Goal: Use online tool/utility: Utilize a website feature to perform a specific function

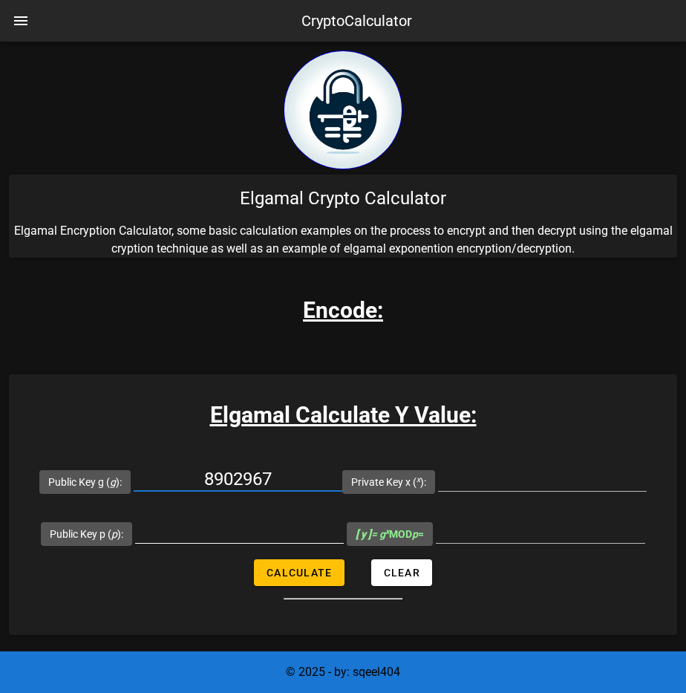
type input "8902967"
click at [215, 536] on input "Public Key p ( p ):" at bounding box center [239, 531] width 209 height 24
click at [235, 475] on input "8902967" at bounding box center [238, 479] width 209 height 24
click at [193, 542] on div at bounding box center [239, 531] width 209 height 24
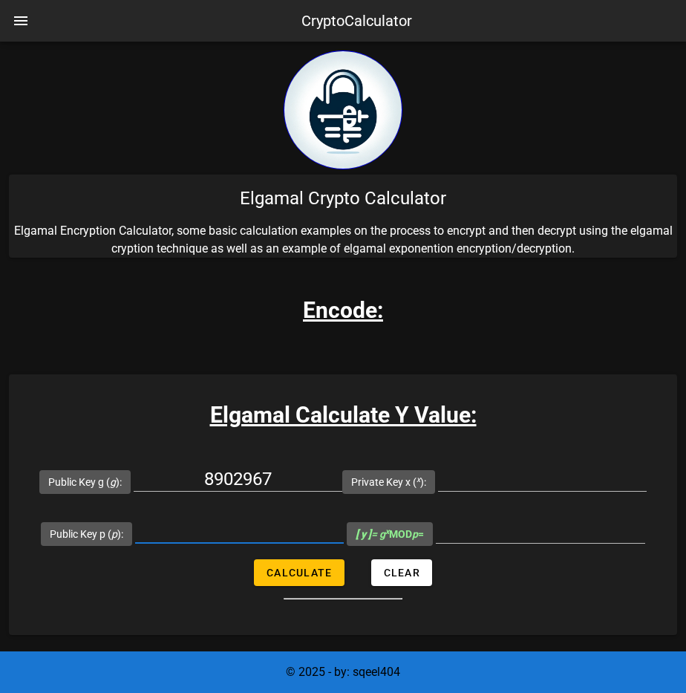
paste input "8902967"
type input "8902967"
click at [220, 477] on input "8902967" at bounding box center [238, 479] width 209 height 24
type input "3707"
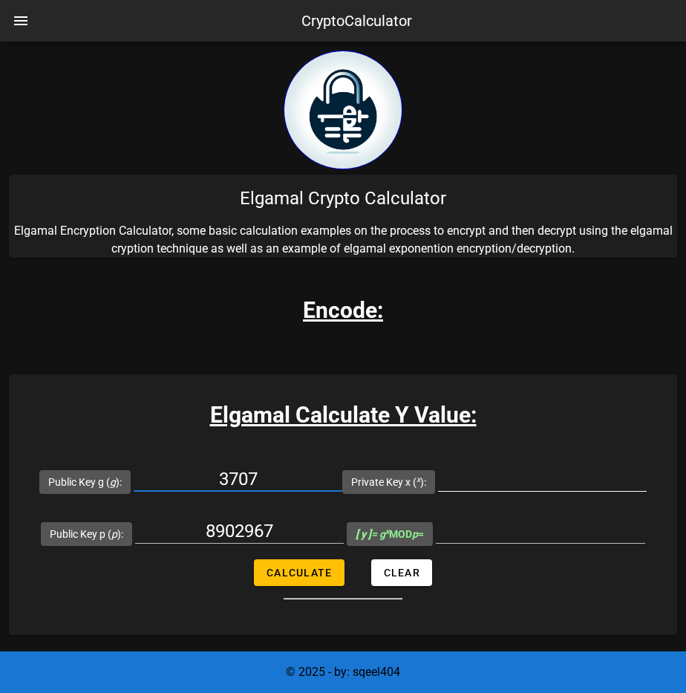
click at [496, 493] on div at bounding box center [542, 487] width 209 height 40
click at [489, 479] on input "Private Key x ( x ):" at bounding box center [542, 479] width 209 height 24
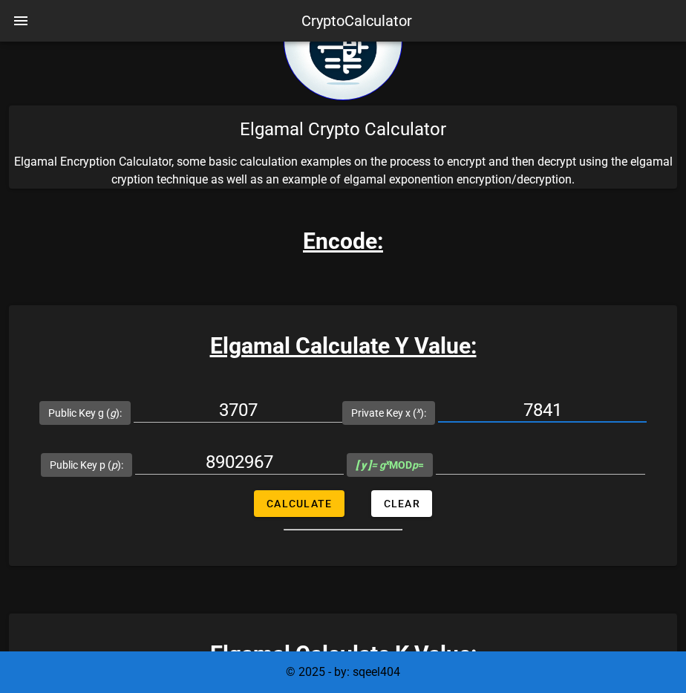
scroll to position [74, 0]
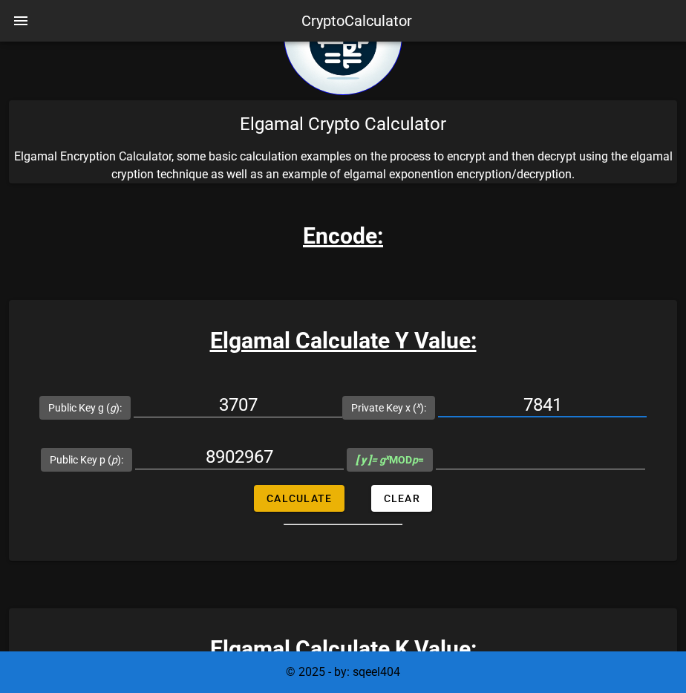
type input "7841"
click at [283, 497] on span "Calculate" at bounding box center [299, 498] width 66 height 12
type input "795883"
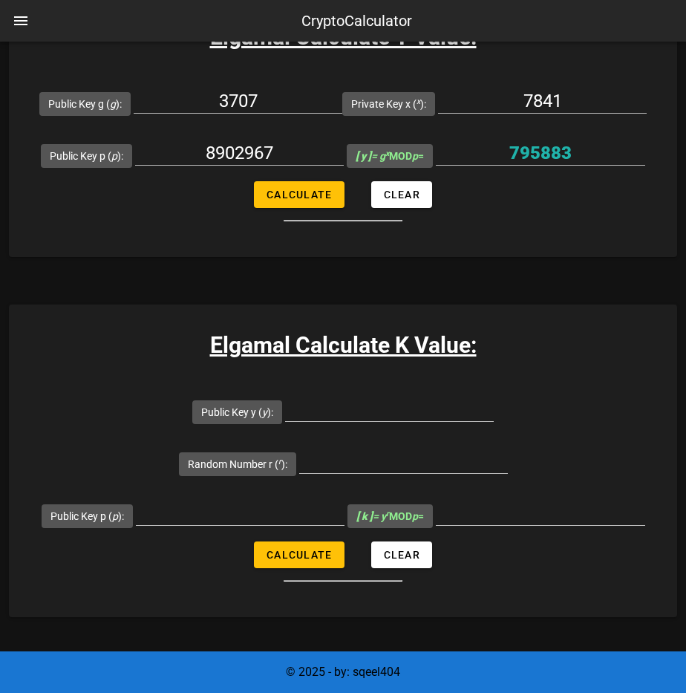
scroll to position [371, 0]
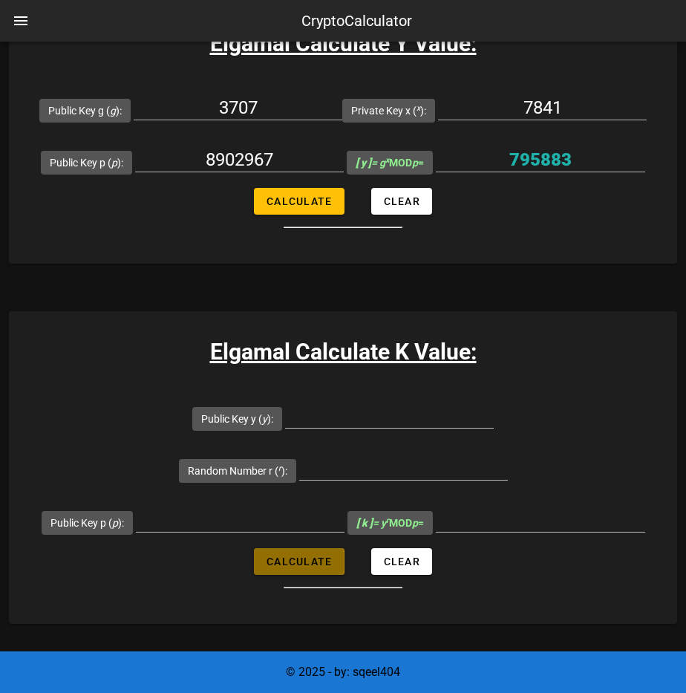
click at [281, 555] on span "Calculate" at bounding box center [299, 561] width 66 height 12
type input "All fields are required"
click at [281, 555] on span "Calculate" at bounding box center [299, 561] width 66 height 12
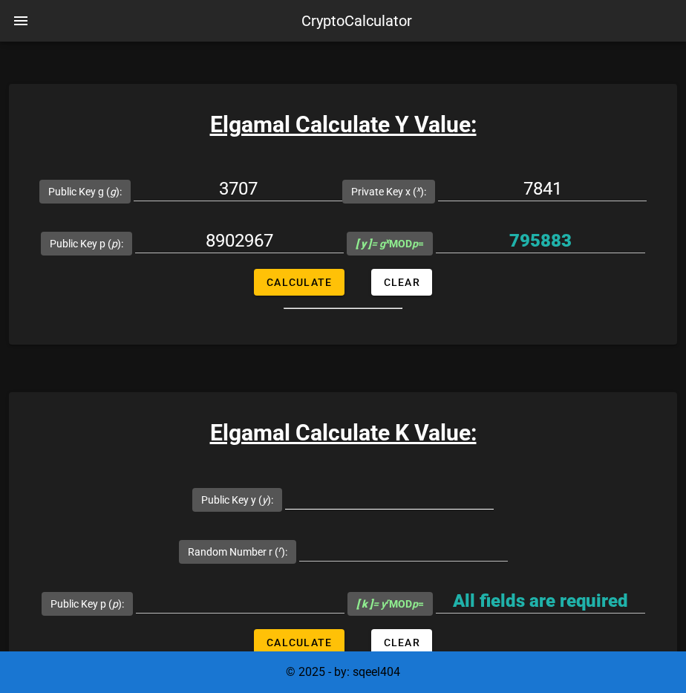
scroll to position [297, 0]
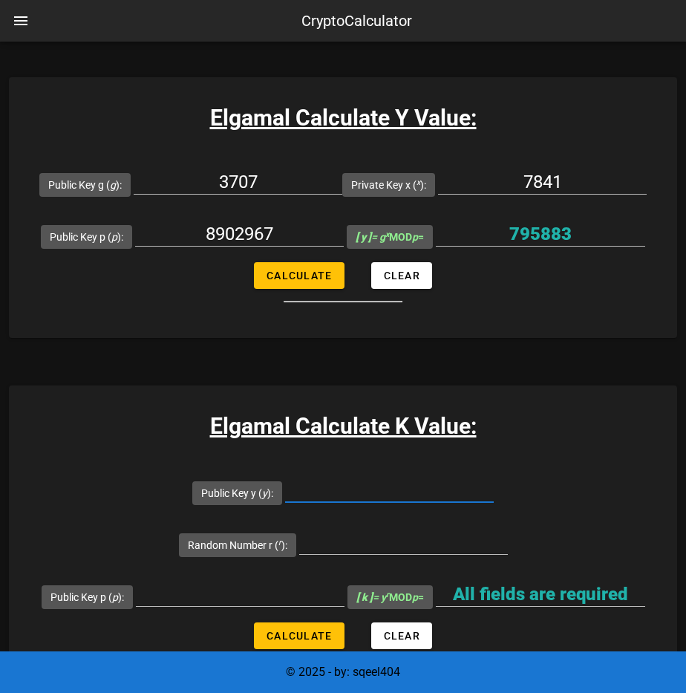
click at [285, 488] on input "Public Key y ( y ):" at bounding box center [389, 490] width 209 height 24
click at [540, 236] on input "795883" at bounding box center [540, 234] width 209 height 24
click at [285, 480] on input "Public Key y ( y ):" at bounding box center [389, 490] width 209 height 24
paste input "795883"
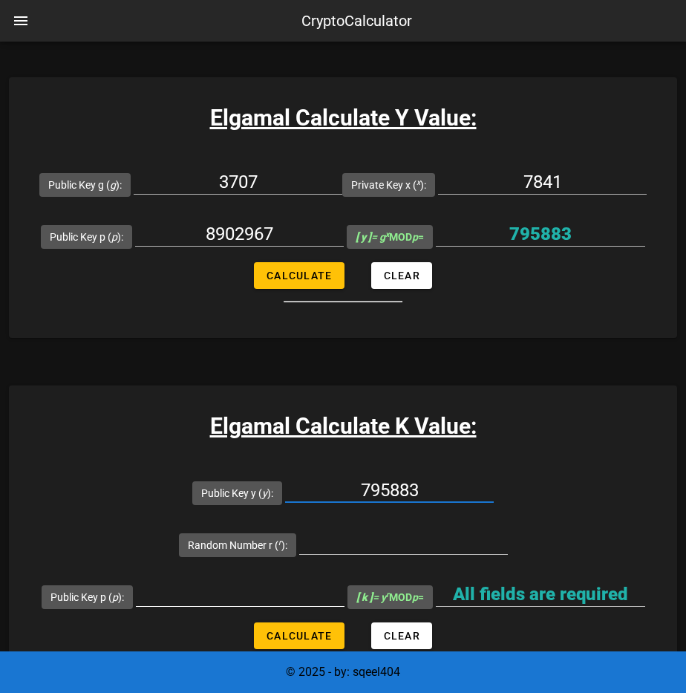
type input "795883"
click at [201, 582] on input "Public Key p ( p ):" at bounding box center [240, 594] width 209 height 24
click at [265, 622] on button "Calculate" at bounding box center [299, 635] width 90 height 27
click at [500, 530] on input "Random Number r ( r ):" at bounding box center [403, 542] width 209 height 24
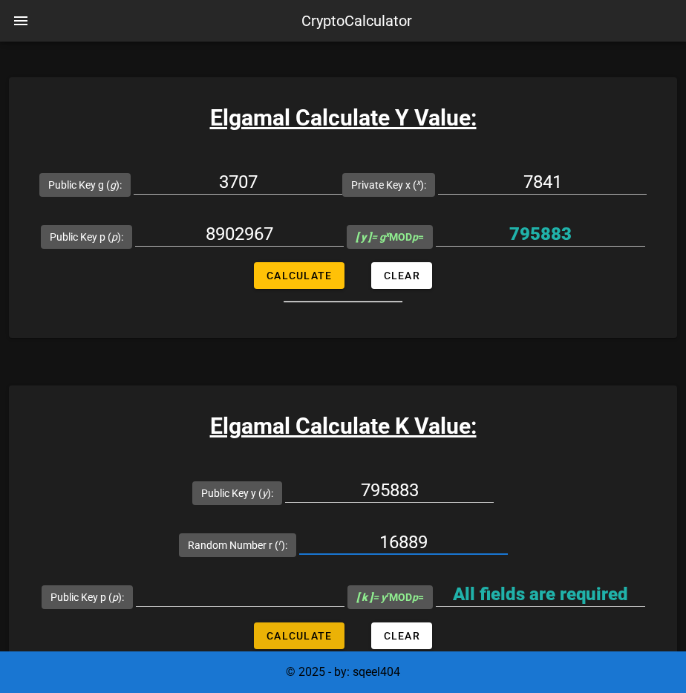
type input "16889"
click at [300, 630] on span "Calculate" at bounding box center [299, 636] width 66 height 12
click at [235, 582] on input "Public Key p ( p ):" at bounding box center [240, 594] width 209 height 24
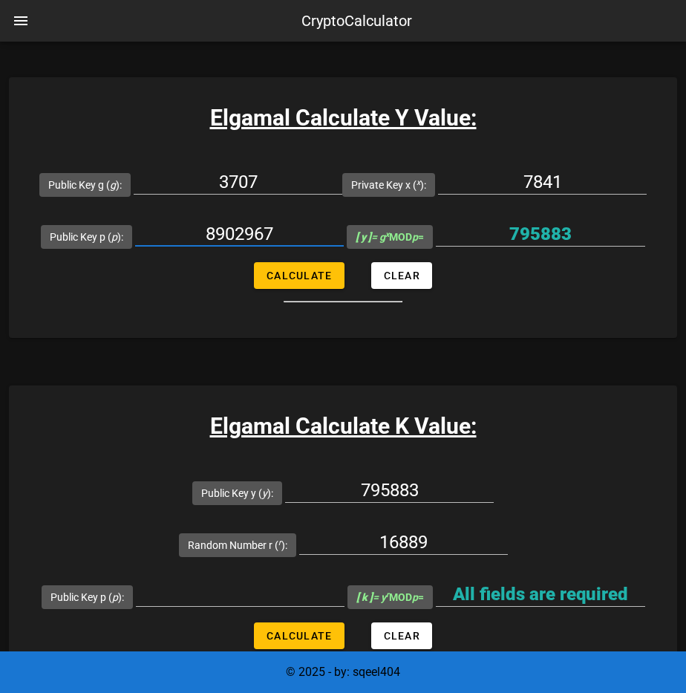
click at [226, 226] on input "8902967" at bounding box center [239, 234] width 209 height 24
click at [246, 582] on input "Public Key p ( p ):" at bounding box center [240, 594] width 209 height 24
paste input "8902967"
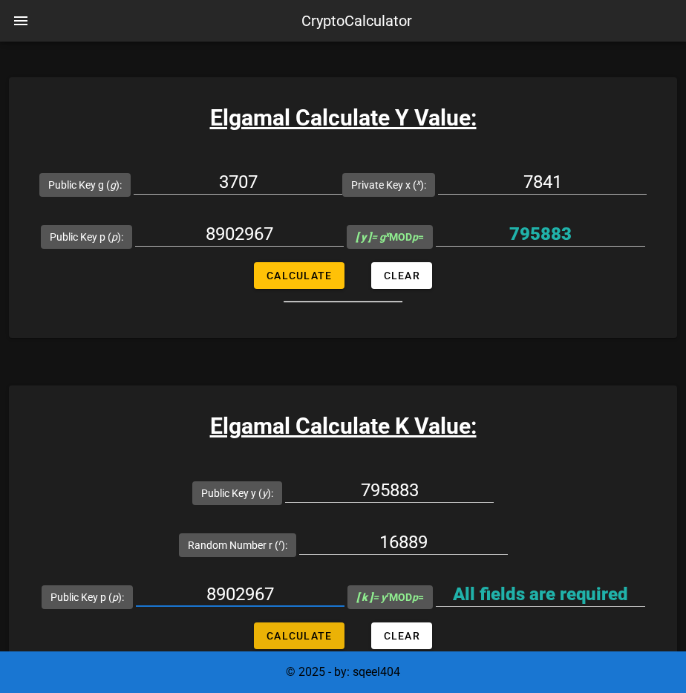
type input "8902967"
click at [282, 622] on button "Calculate" at bounding box center [299, 635] width 90 height 27
type input "2508500"
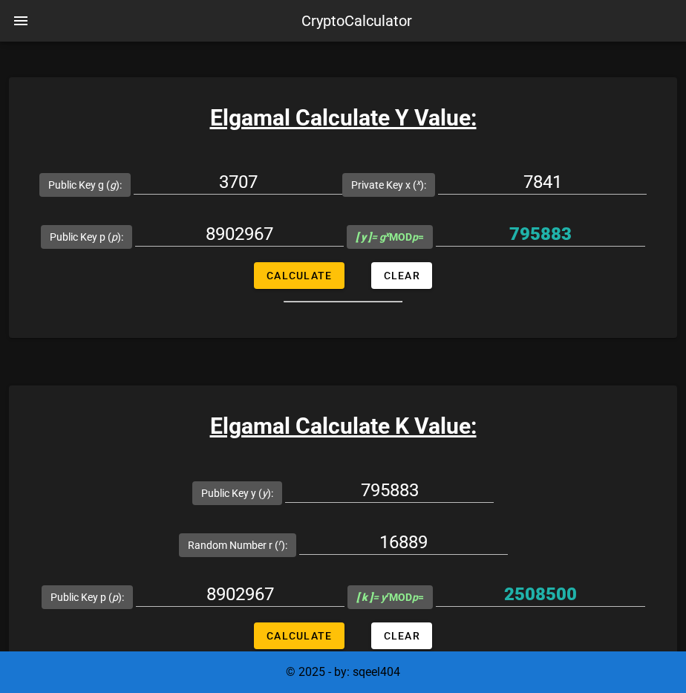
click at [204, 622] on div "Elgamal Calculate K Value: Public Key y ( y ): 795883 Random Number r ( r ): 16…" at bounding box center [343, 541] width 668 height 313
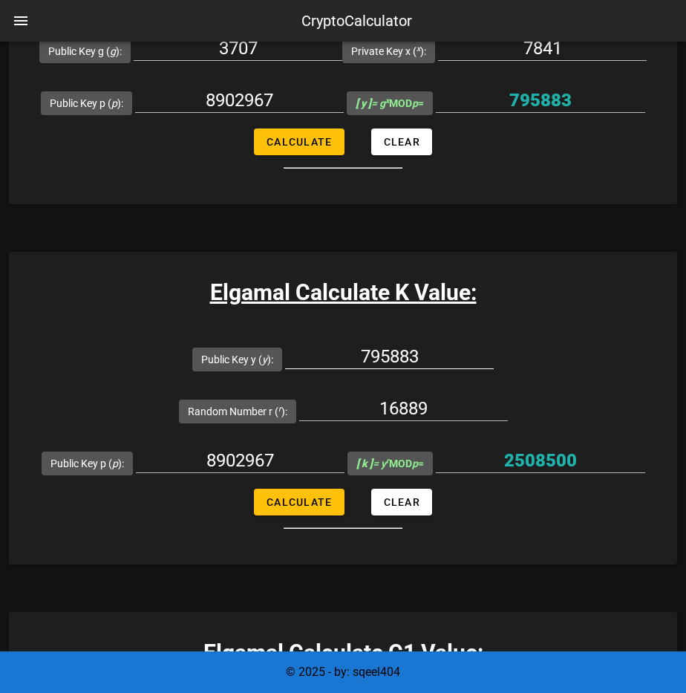
scroll to position [668, 0]
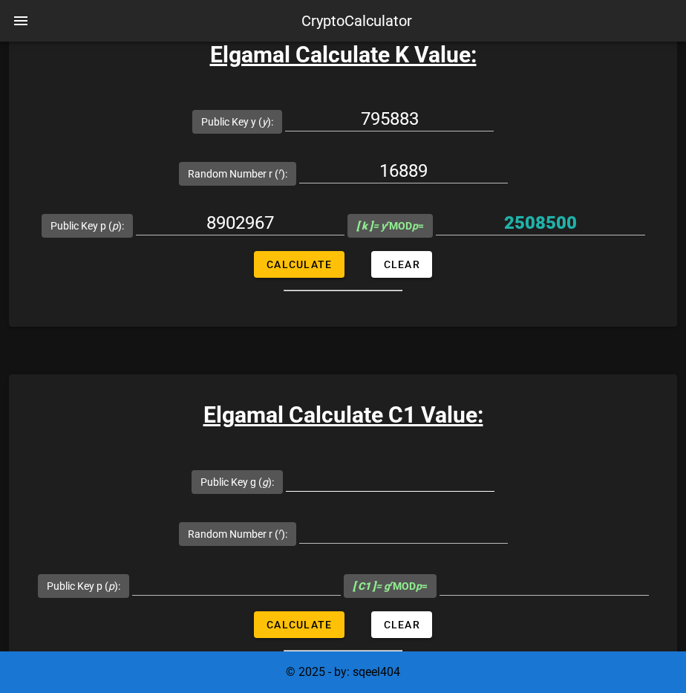
click at [286, 467] on input "Public Key g ( g ):" at bounding box center [390, 479] width 209 height 24
paste input "3707"
type input "3707"
click at [508, 159] on input "16889" at bounding box center [403, 171] width 209 height 24
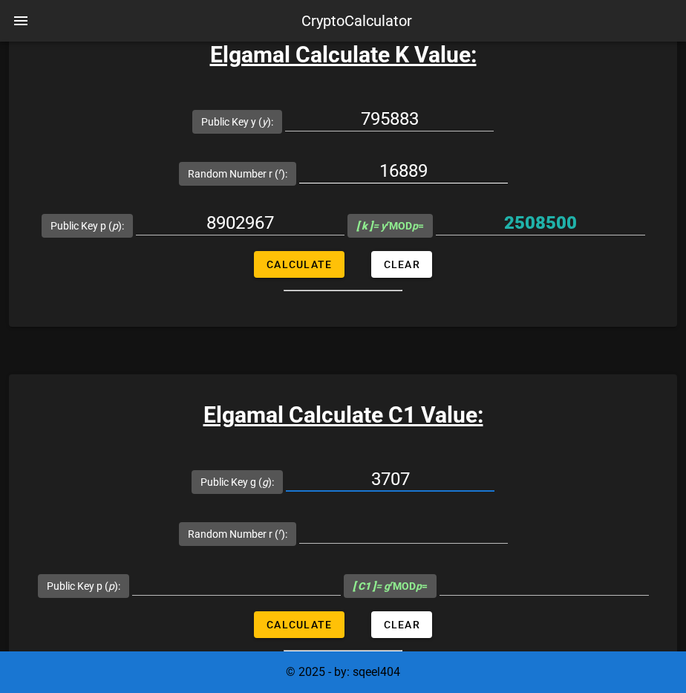
click at [508, 159] on input "16889" at bounding box center [403, 171] width 209 height 24
click at [508, 519] on input "Random Number r ( r ):" at bounding box center [403, 531] width 209 height 24
paste input "16889"
type input "16889"
click at [267, 211] on input "8902967" at bounding box center [240, 223] width 209 height 24
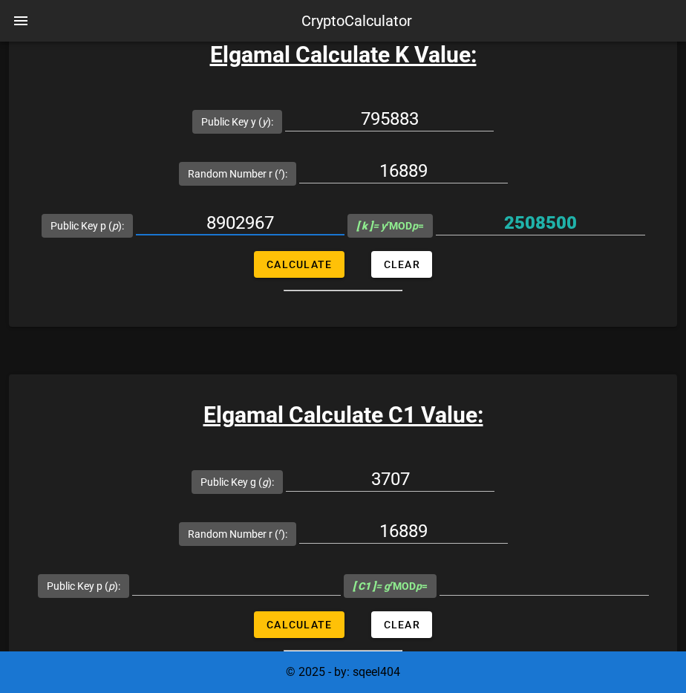
click at [267, 211] on input "8902967" at bounding box center [240, 223] width 209 height 24
click at [197, 562] on div at bounding box center [236, 586] width 209 height 49
click at [208, 571] on input "Public Key p ( p ):" at bounding box center [236, 583] width 209 height 24
paste input "8902967"
type input "8902967"
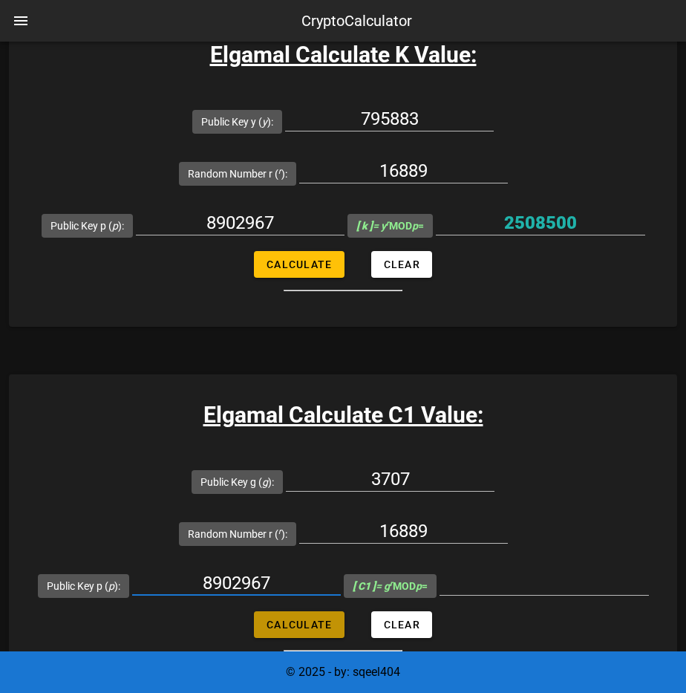
click at [300, 618] on span "Calculate" at bounding box center [299, 624] width 66 height 12
type input "3079929"
click at [187, 572] on div "Elgamal Calculate C1 Value: Public Key g ( g ): 3707 Random Number r ( r ): 168…" at bounding box center [343, 530] width 668 height 313
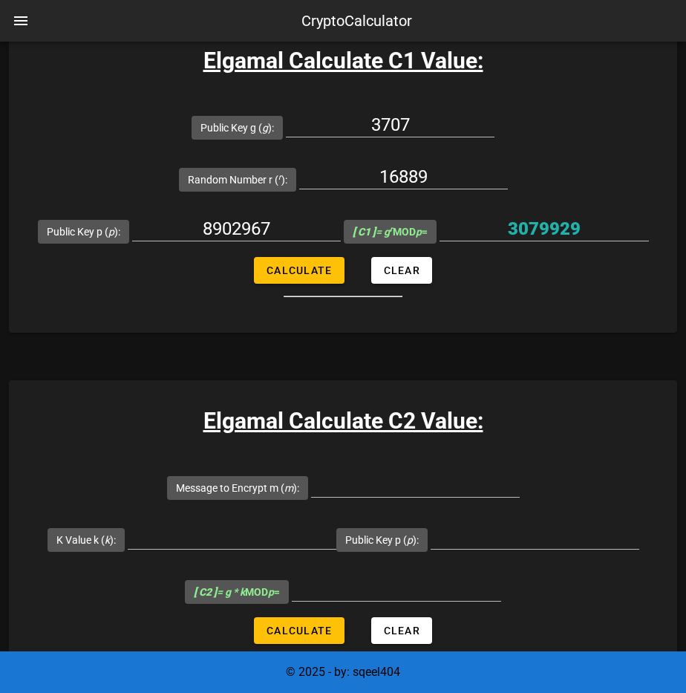
scroll to position [1039, 0]
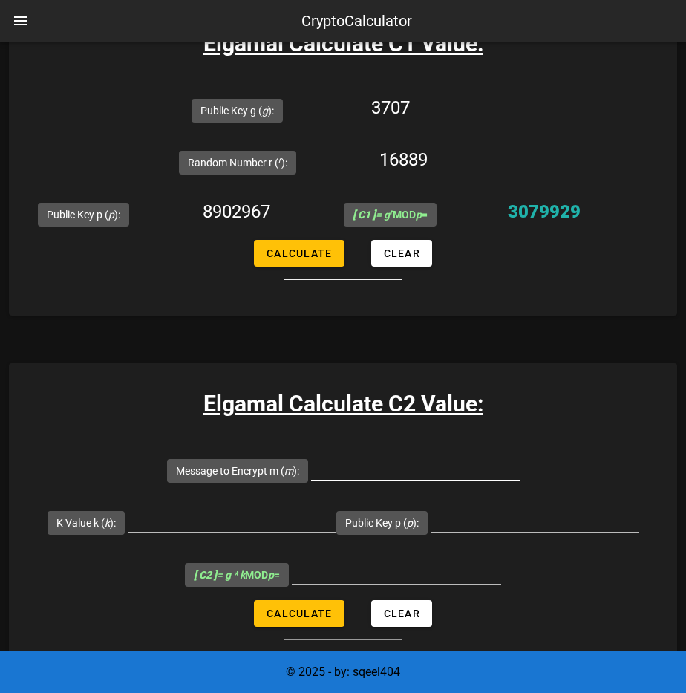
click at [348, 456] on input "Message to Encrypt m ( m ):" at bounding box center [415, 468] width 209 height 24
type input "400613"
click at [251, 508] on input "K Value k ( k ):" at bounding box center [232, 520] width 209 height 24
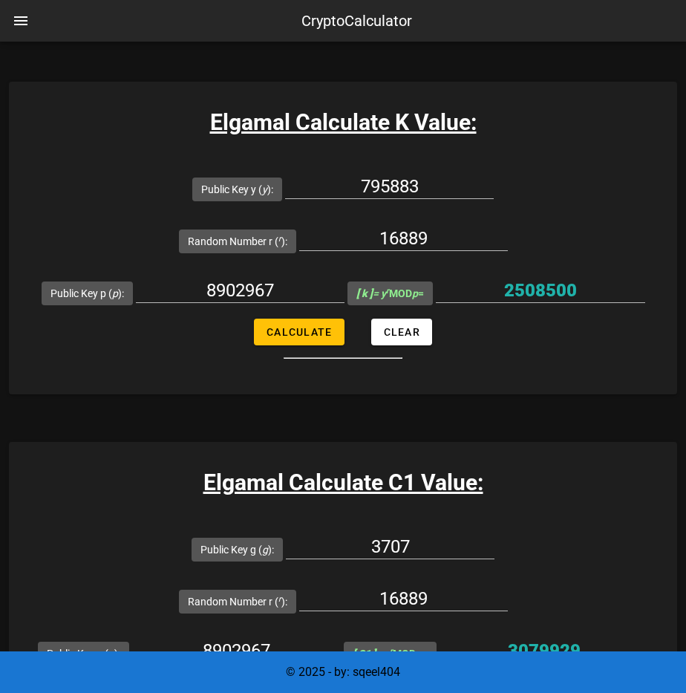
scroll to position [594, 0]
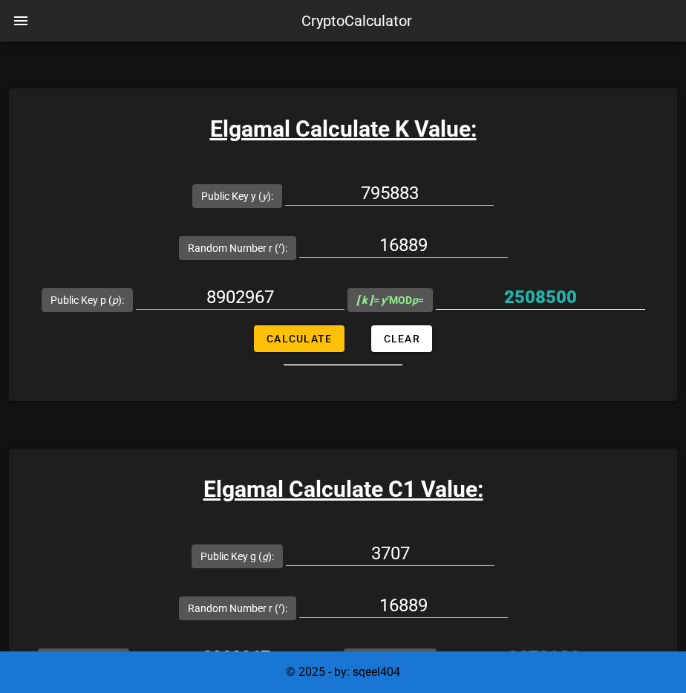
click at [532, 285] on input "2508500" at bounding box center [540, 297] width 209 height 24
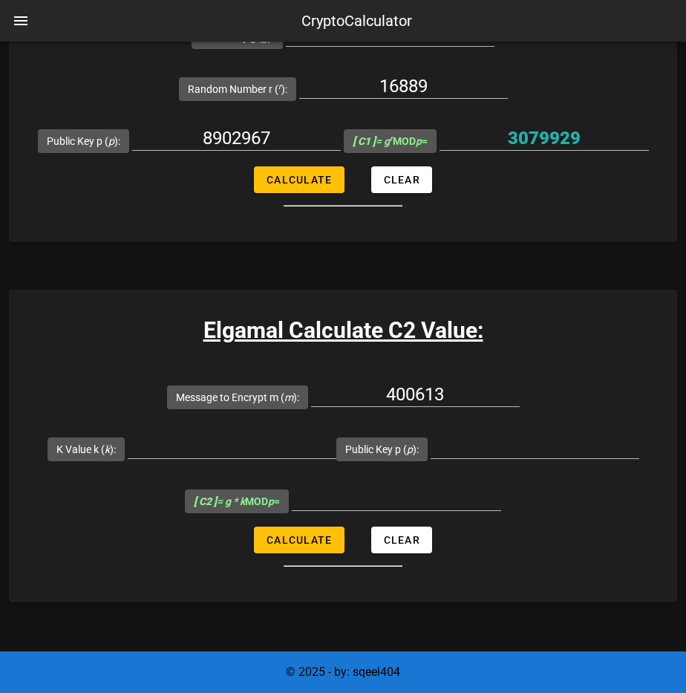
scroll to position [1114, 0]
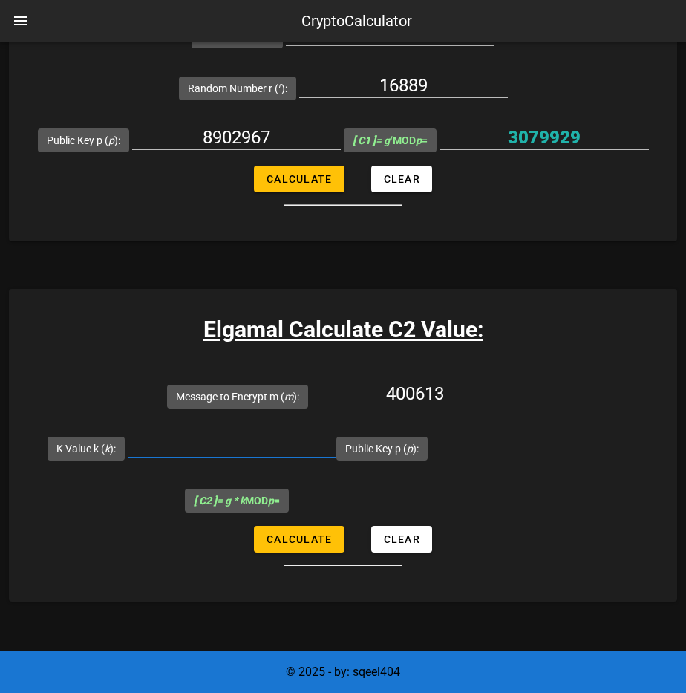
click at [235, 434] on input "K Value k ( k ):" at bounding box center [232, 446] width 209 height 24
paste input "2508500"
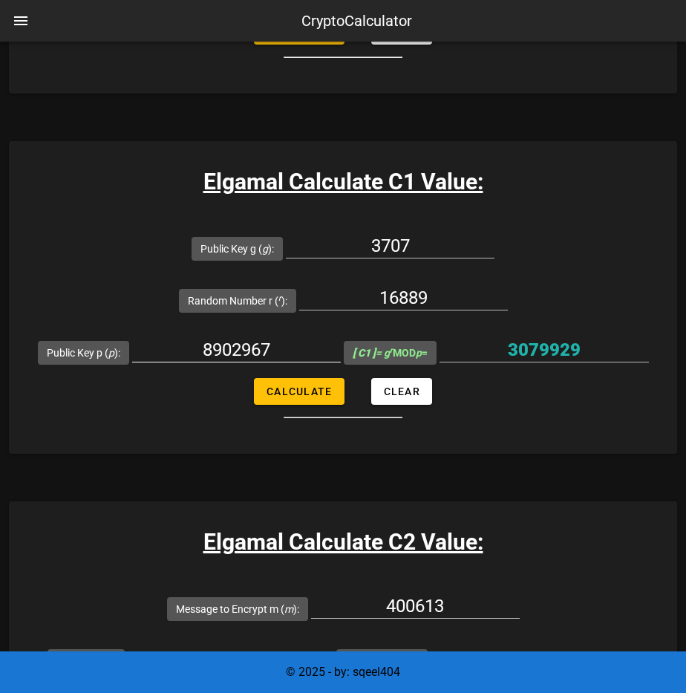
scroll to position [891, 0]
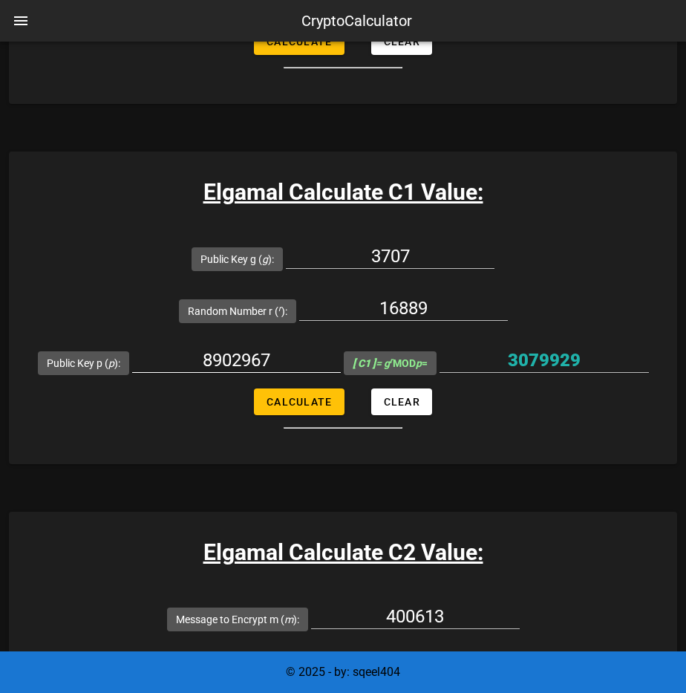
type input "2508500"
click at [246, 348] on input "8902967" at bounding box center [236, 360] width 209 height 24
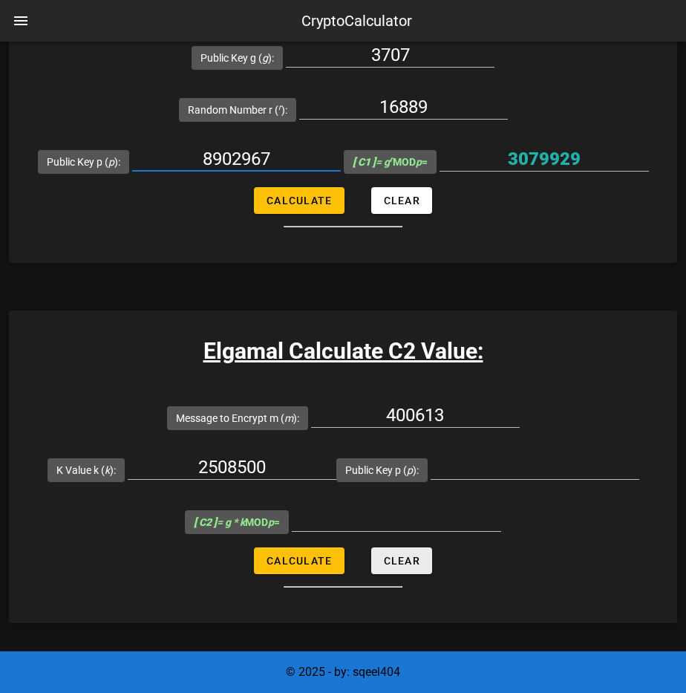
scroll to position [1114, 0]
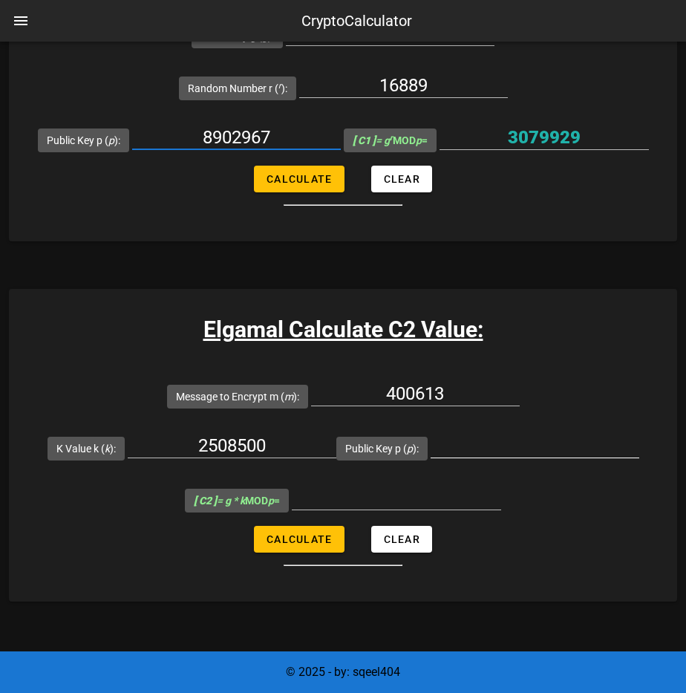
click at [491, 434] on input "Public Key p ( p ):" at bounding box center [535, 446] width 209 height 24
paste input "8902967"
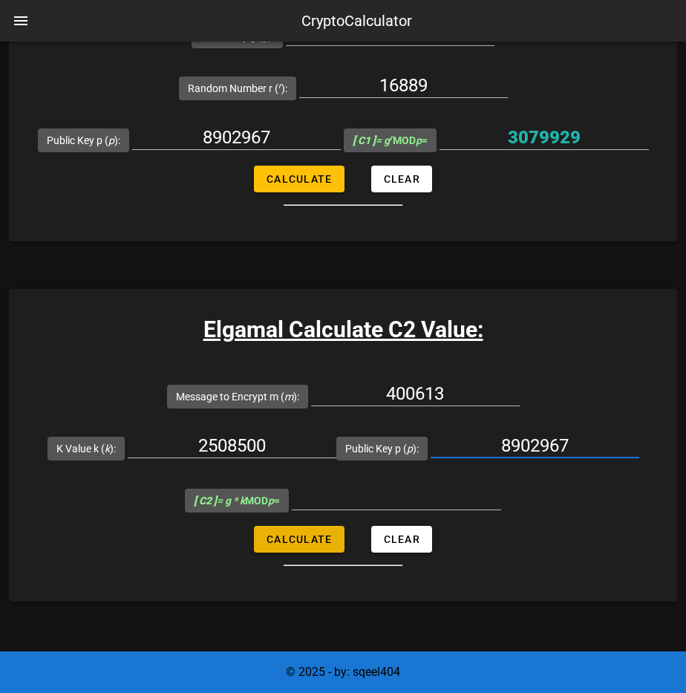
type input "8902967"
click at [304, 533] on span "Calculate" at bounding box center [299, 539] width 66 height 12
type input "6407408"
click at [223, 434] on input "2508500" at bounding box center [232, 446] width 209 height 24
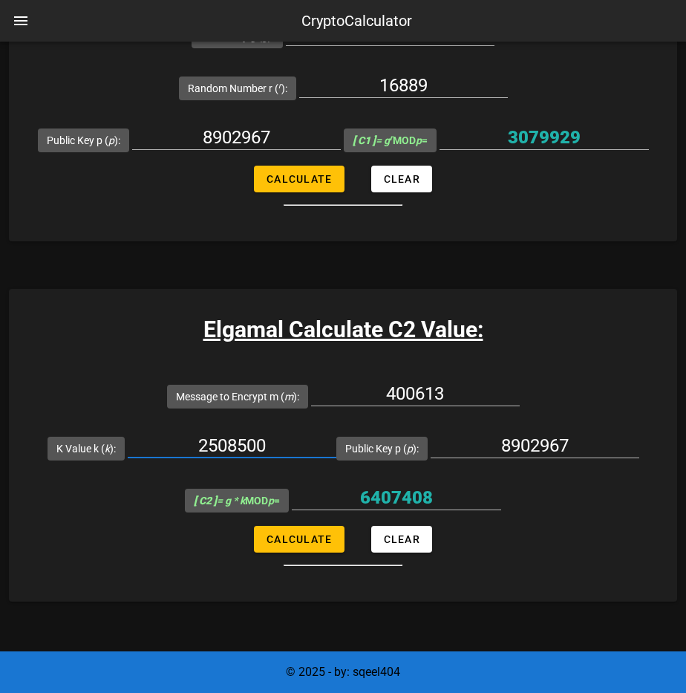
click at [223, 434] on input "2508500" at bounding box center [232, 446] width 209 height 24
click at [436, 486] on input "6407408" at bounding box center [396, 498] width 209 height 24
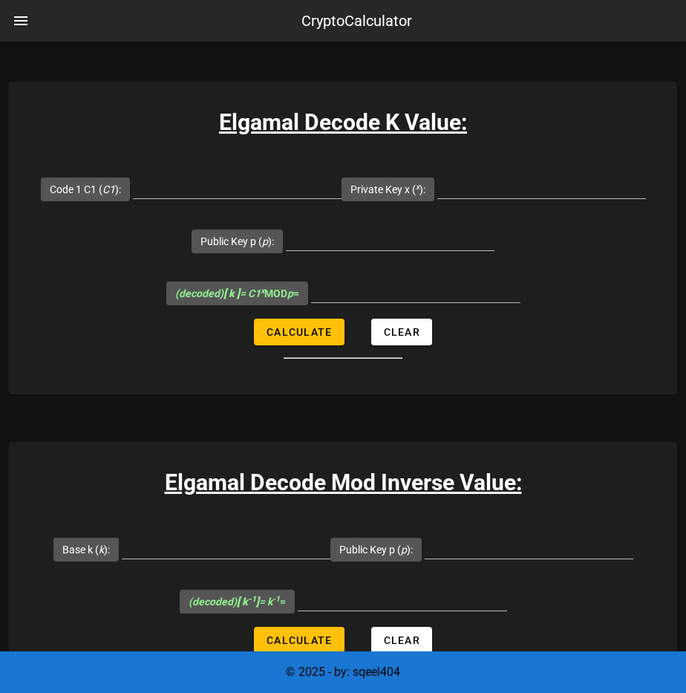
scroll to position [2259, 0]
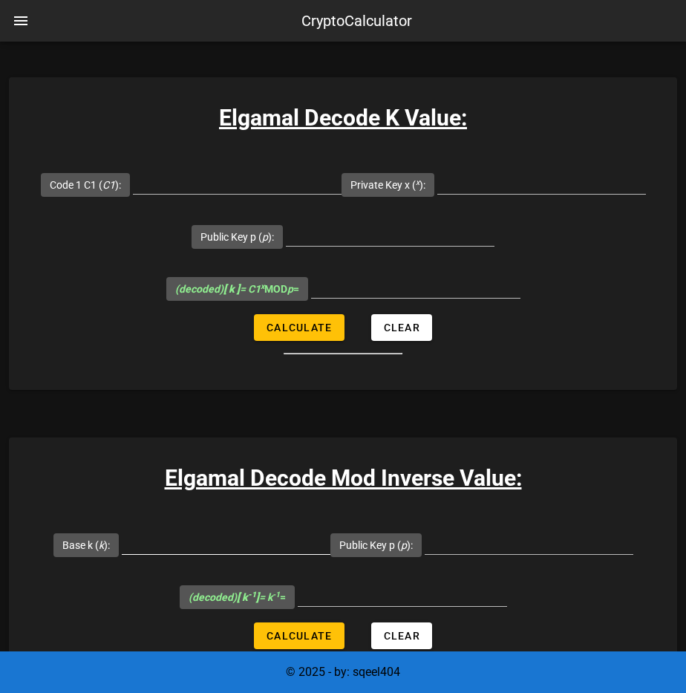
click at [184, 530] on div at bounding box center [226, 542] width 209 height 24
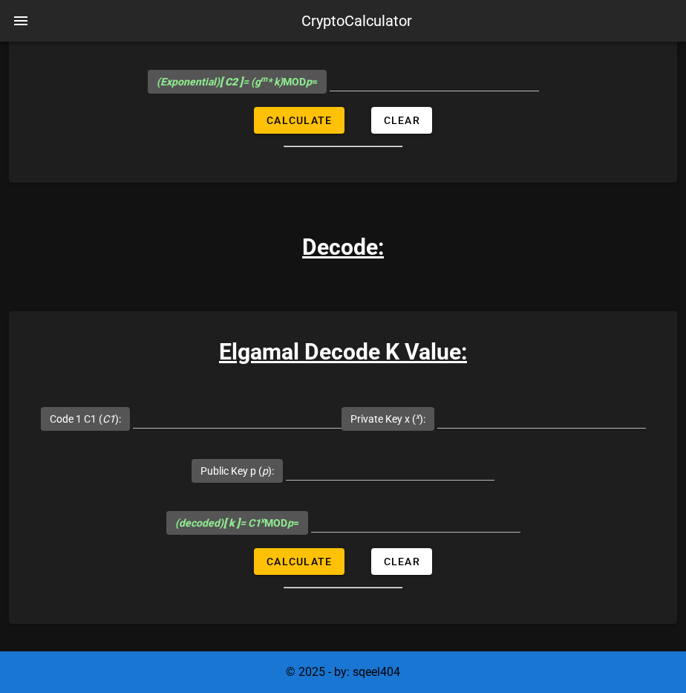
scroll to position [1962, 0]
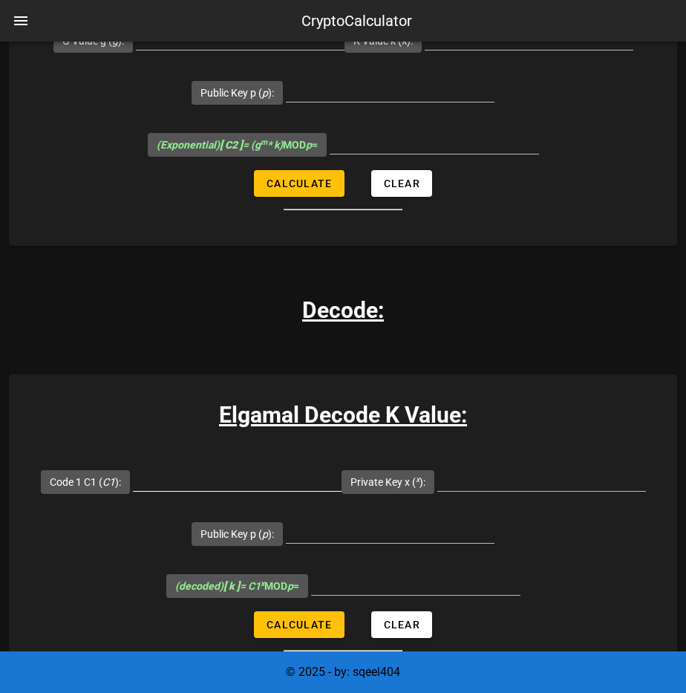
click at [186, 467] on input "Code 1 C1 ( C1 ):" at bounding box center [237, 479] width 209 height 24
paste input "3079929"
type input "3079929"
click at [466, 467] on input "Private Key x ( x ):" at bounding box center [541, 479] width 209 height 24
paste input "7841"
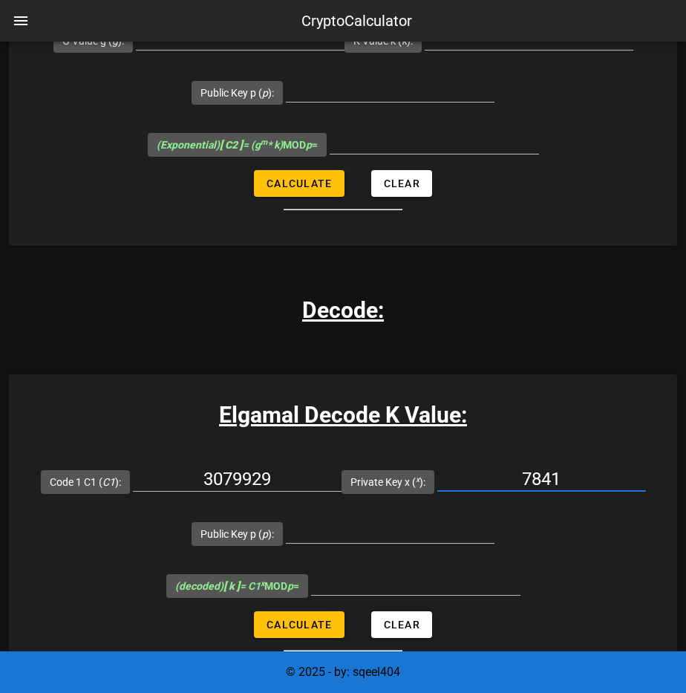
type input "7841"
click at [314, 519] on input "Public Key p ( p ):" at bounding box center [390, 531] width 209 height 24
paste input "8902967"
type input "8902967"
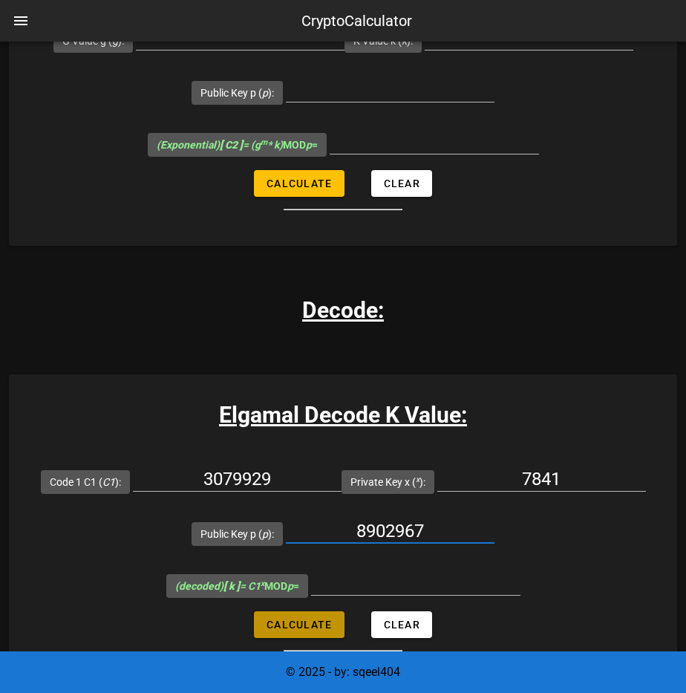
click at [310, 618] on span "Calculate" at bounding box center [299, 624] width 66 height 12
type input "2508500"
click at [401, 590] on div "Elgamal Crypto Calculator Elgamal Encryption Calculator, some basic calculation…" at bounding box center [343, 419] width 668 height 4662
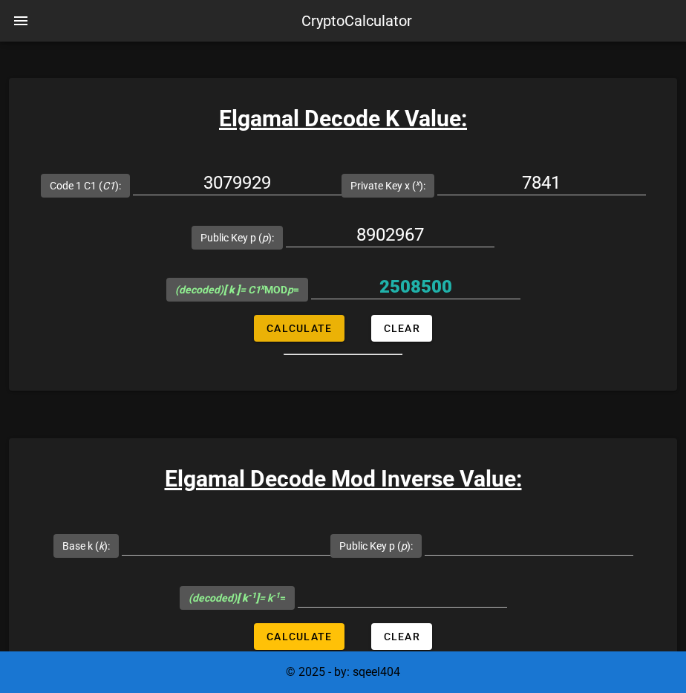
scroll to position [2259, 0]
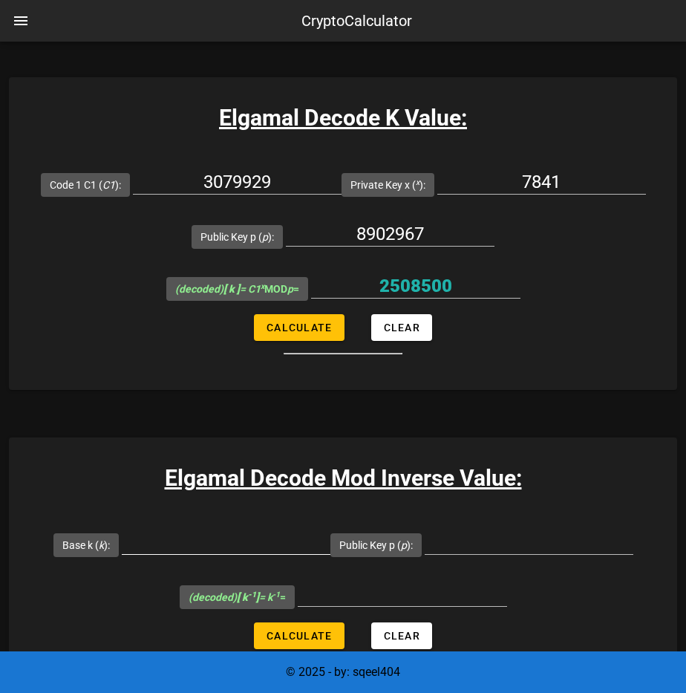
click at [203, 530] on input "Base k ( k ):" at bounding box center [226, 542] width 209 height 24
paste input "2508500"
type input "2508500"
click at [490, 530] on input "Public Key p ( p ):" at bounding box center [529, 542] width 209 height 24
paste input "8902967"
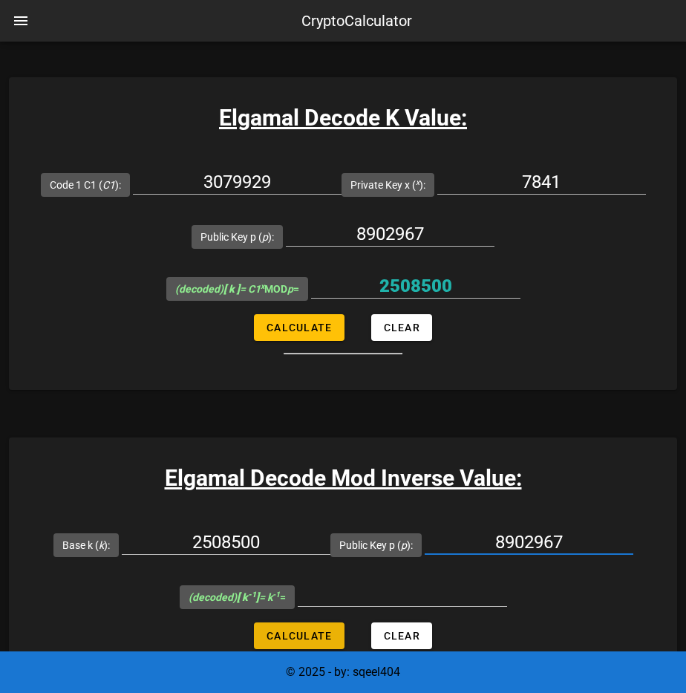
type input "8902967"
click at [316, 630] on span "Calculate" at bounding box center [299, 636] width 66 height 12
type input "1654589"
click at [480, 567] on div "Elgamal Decode Mod Inverse Value: Base k ( k ): 2508500 Public Key p ( p ): 890…" at bounding box center [343, 567] width 668 height 261
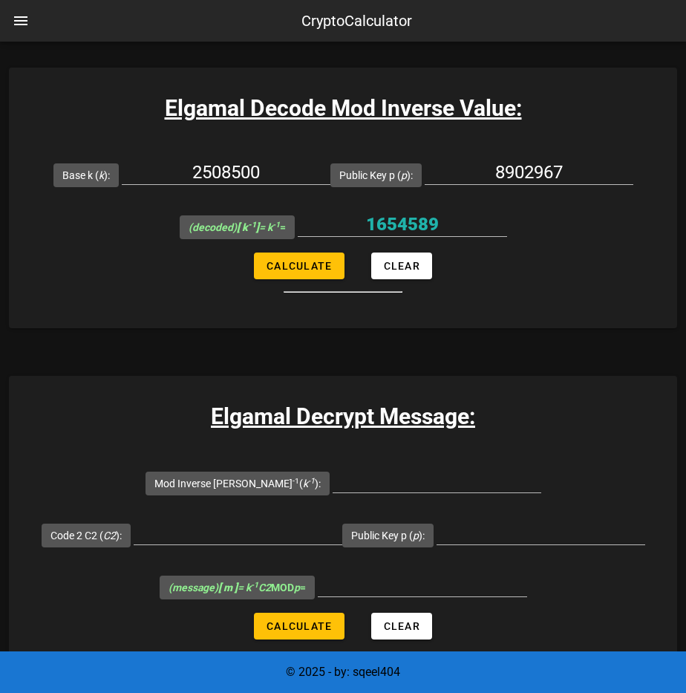
scroll to position [2630, 0]
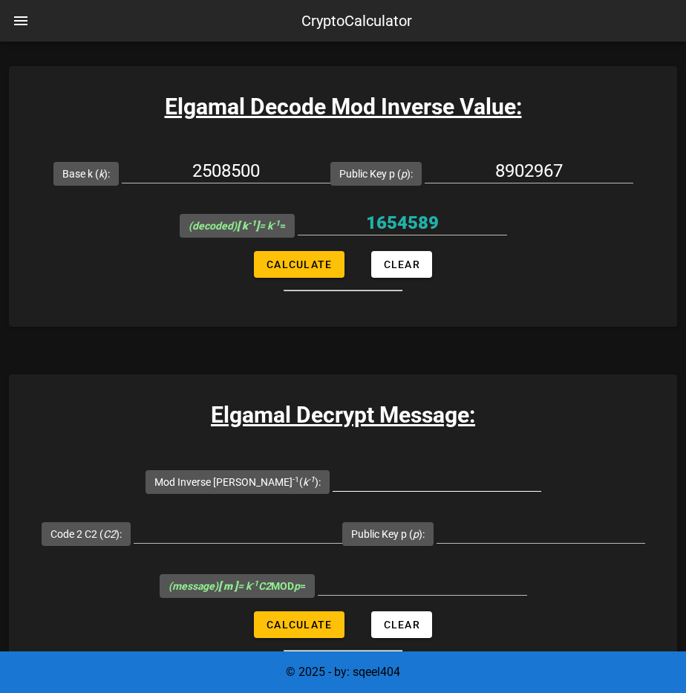
click at [333, 467] on input "Mod Inverse [PERSON_NAME] -1 ( k -1 ):" at bounding box center [437, 479] width 209 height 24
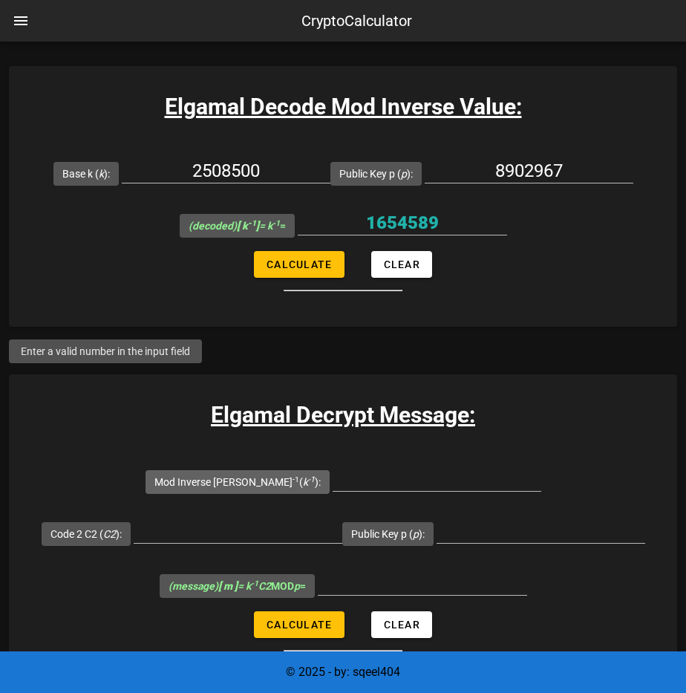
click at [158, 470] on span "Mod Inverse [PERSON_NAME] -1 ( k -1 ):" at bounding box center [238, 482] width 184 height 24
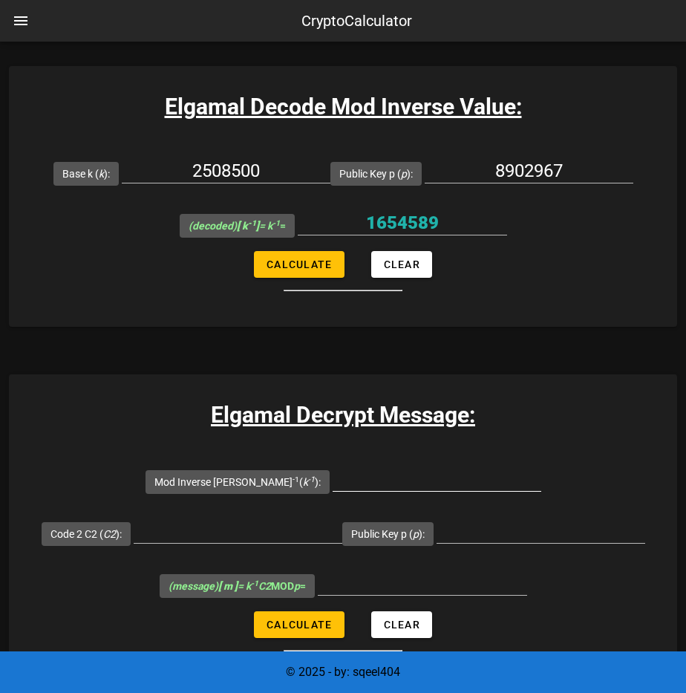
click at [333, 467] on input "Mod Inverse [PERSON_NAME] -1 ( k -1 ):" at bounding box center [437, 479] width 209 height 24
paste input "1654589"
type input "1654589"
click at [342, 519] on input "Code 2 C2 ( C2 ):" at bounding box center [238, 531] width 209 height 24
paste input "6407408"
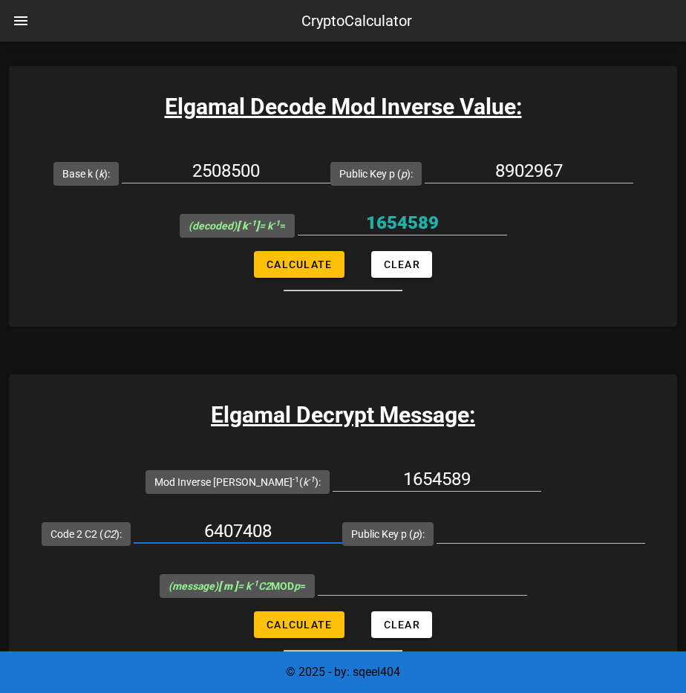
type input "6407408"
click at [437, 519] on input "Public Key p ( p ):" at bounding box center [541, 531] width 209 height 24
paste input "8902967"
type input "8902967"
click at [316, 618] on span "Calculate" at bounding box center [299, 624] width 66 height 12
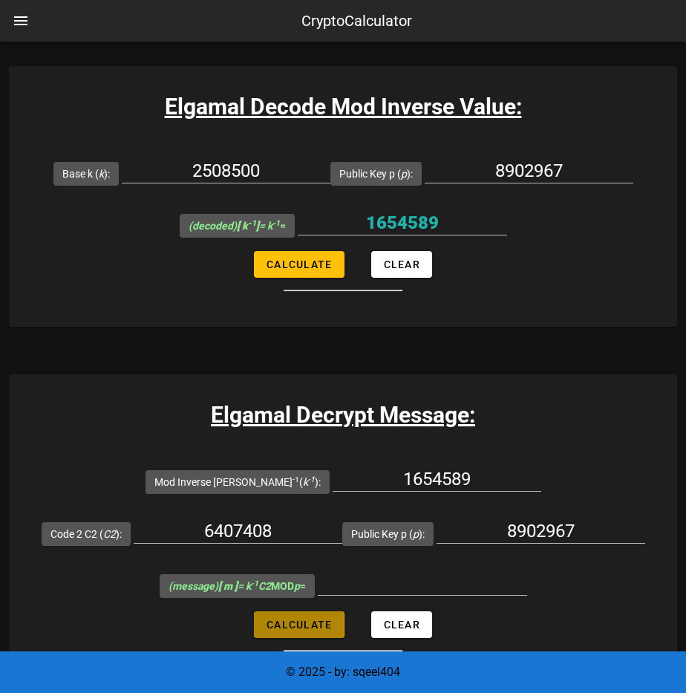
type input "400613"
click at [233, 579] on div "Elgamal Decrypt Message: Mod Inverse [PERSON_NAME] -1 ( k -1 ): 1654589 Code 2 …" at bounding box center [343, 530] width 668 height 313
click at [342, 519] on input "6407408" at bounding box center [238, 531] width 209 height 24
click at [419, 571] on input "400613" at bounding box center [422, 583] width 209 height 24
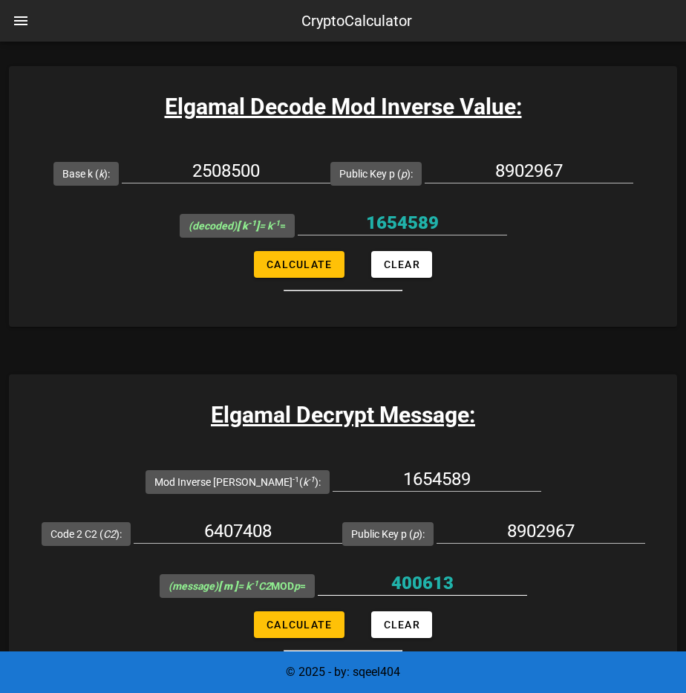
click at [419, 571] on input "400613" at bounding box center [422, 583] width 209 height 24
